Goal: Transaction & Acquisition: Purchase product/service

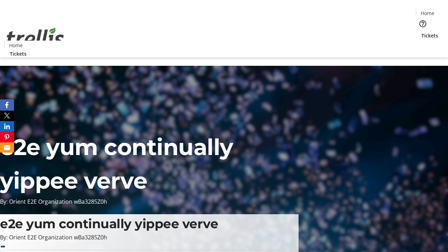
click at [421, 32] on span "Tickets" at bounding box center [429, 35] width 17 height 7
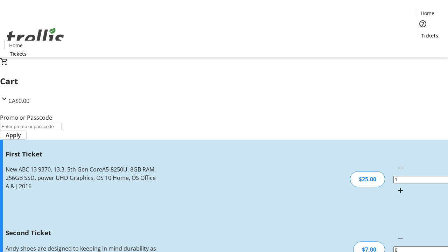
type input "2"
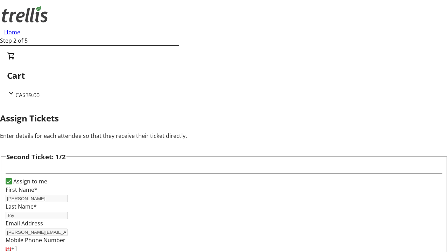
type input "[PERSON_NAME]"
type input "Toy"
type input "[PERSON_NAME][EMAIL_ADDRESS][DOMAIN_NAME]"
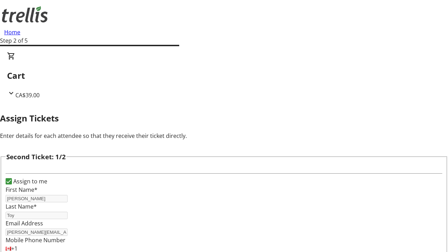
scroll to position [82, 0]
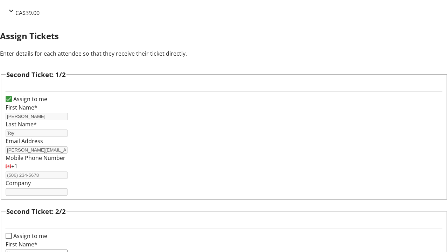
type input "Name"
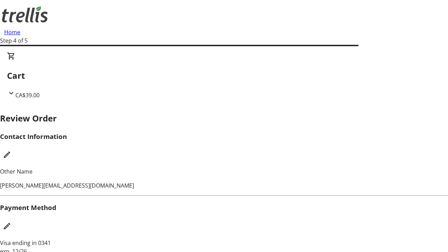
click at [11, 222] on mat-icon "Edit Payment Method" at bounding box center [7, 226] width 8 height 8
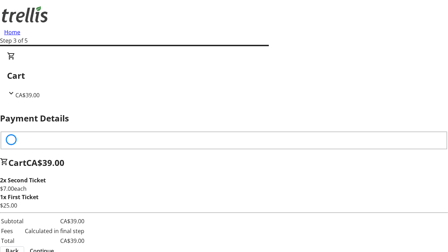
click at [54, 247] on span "Continue" at bounding box center [42, 251] width 24 height 8
